Goal: Information Seeking & Learning: Understand process/instructions

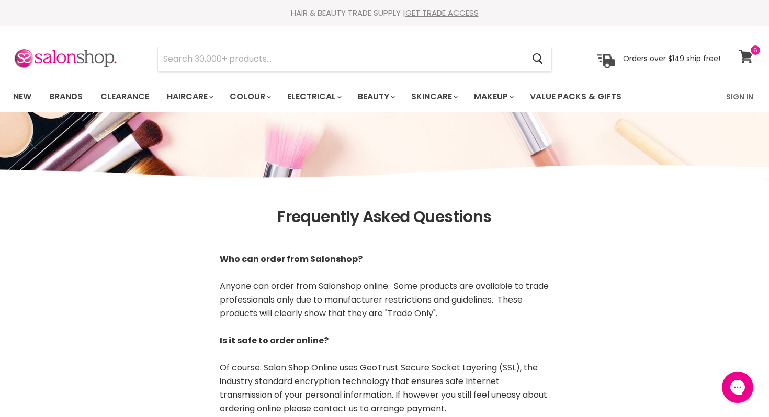
click at [748, 53] on icon at bounding box center [746, 57] width 14 height 14
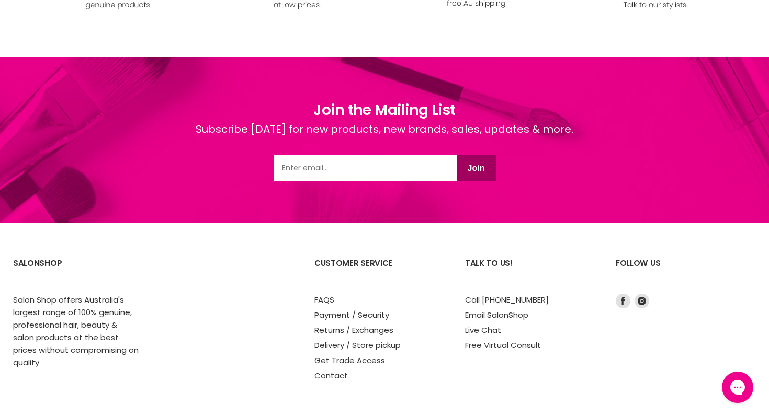
scroll to position [967, 0]
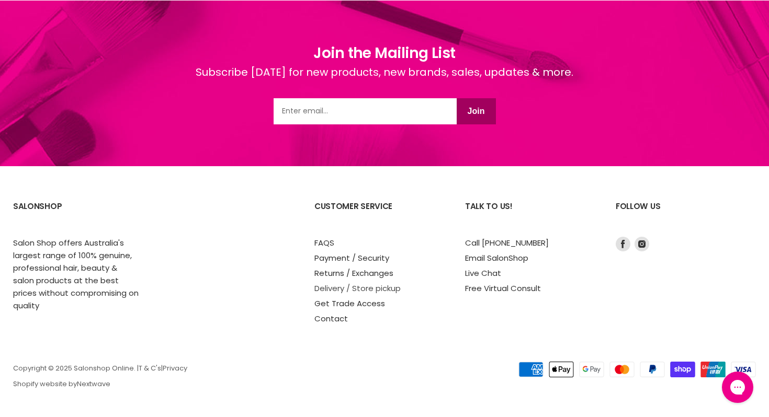
click at [358, 289] on link "Delivery / Store pickup" at bounding box center [357, 288] width 86 height 11
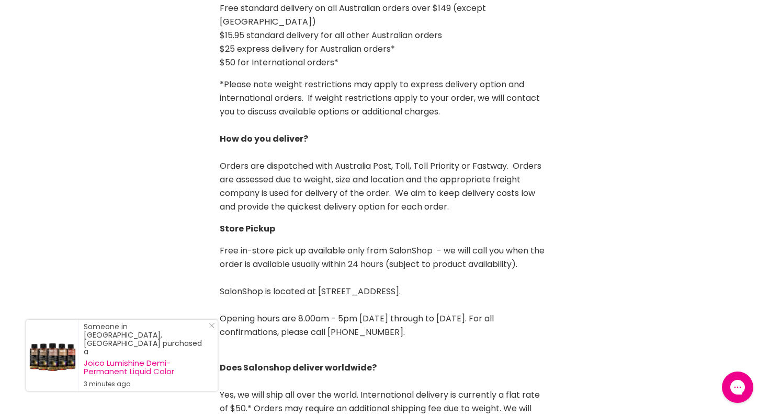
scroll to position [274, 0]
click at [212, 329] on icon "Close Icon" at bounding box center [212, 326] width 6 height 6
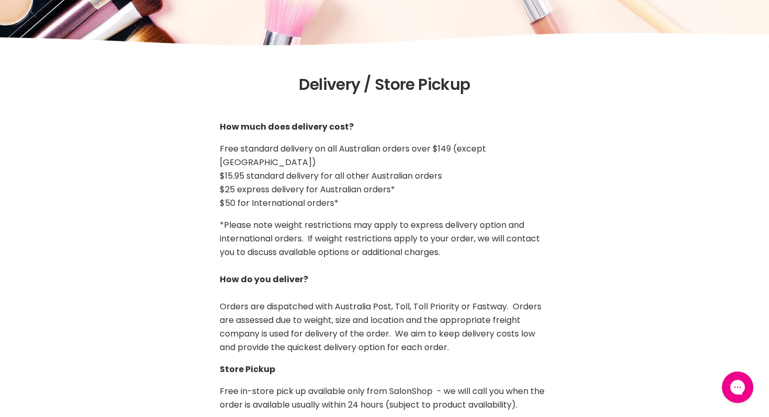
scroll to position [0, 0]
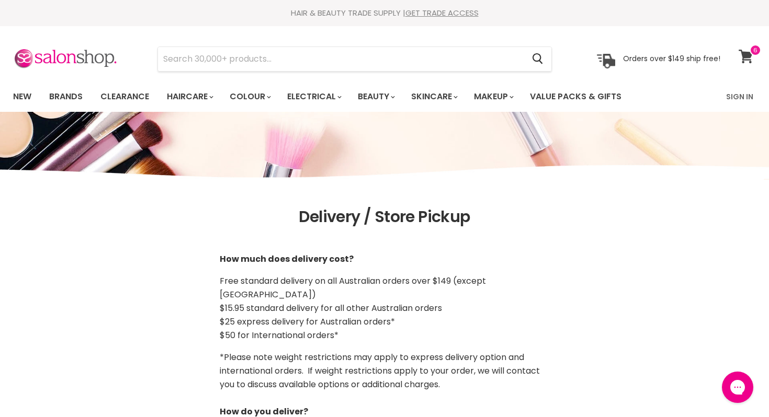
click at [749, 52] on span at bounding box center [755, 50] width 12 height 12
